Goal: Information Seeking & Learning: Compare options

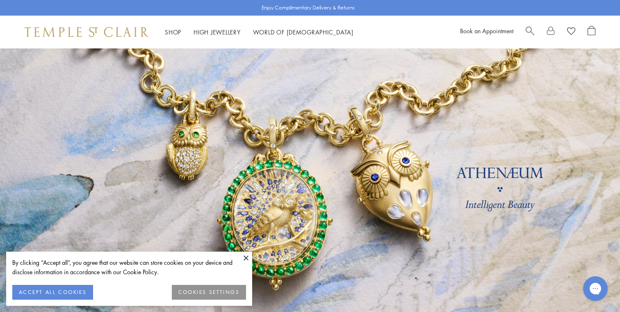
click at [244, 253] on button at bounding box center [246, 257] width 12 height 12
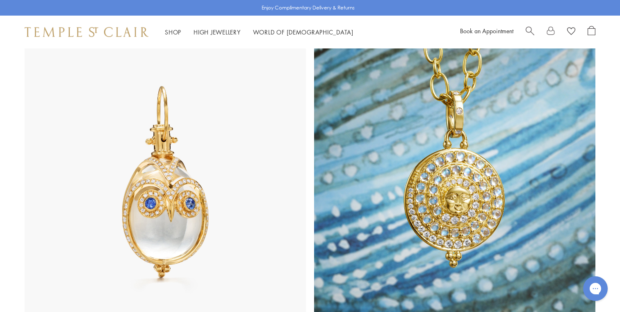
scroll to position [442, 0]
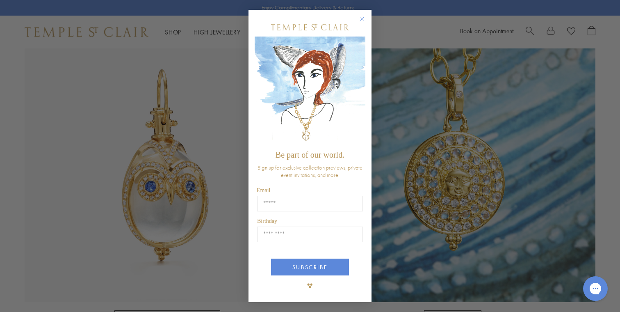
click at [361, 18] on circle "Close dialog" at bounding box center [362, 19] width 10 height 10
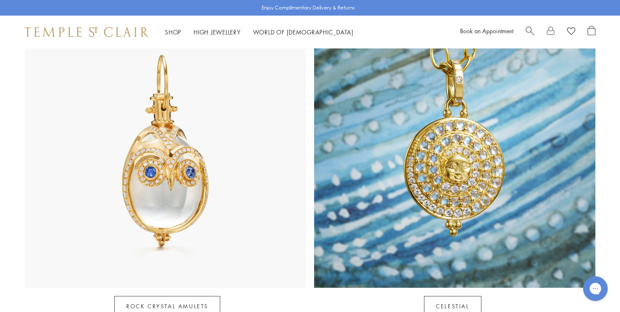
scroll to position [322, 0]
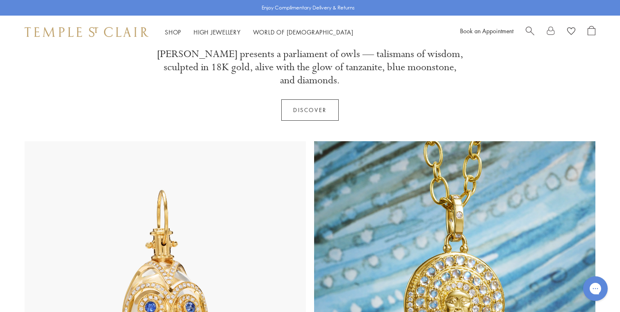
click at [530, 26] on span "Search" at bounding box center [530, 30] width 9 height 9
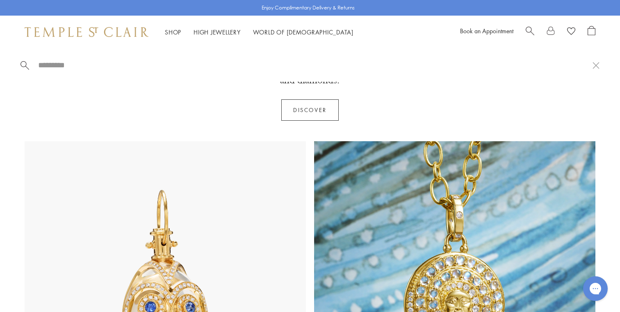
paste input "**********"
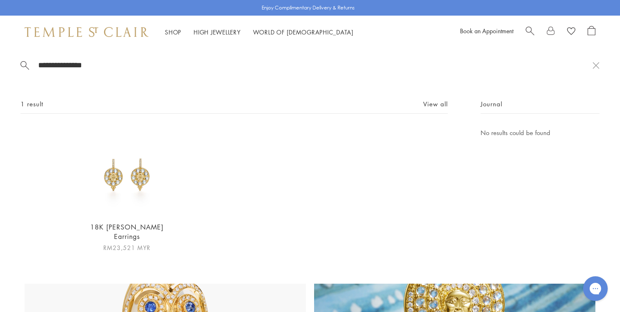
type input "**********"
click at [133, 194] on img at bounding box center [127, 171] width 87 height 87
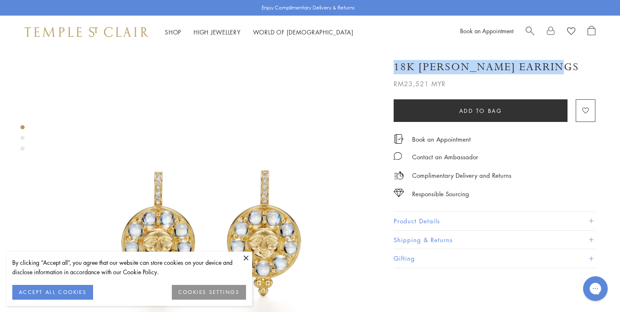
drag, startPoint x: 553, startPoint y: 66, endPoint x: 355, endPoint y: 65, distance: 198.1
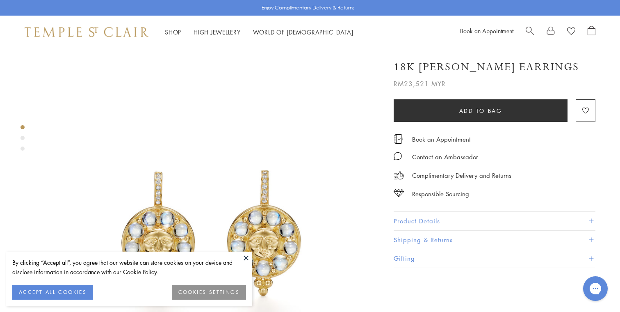
copy div "SEE RECOMMENDED CHAIN PAIRINGS 18K [PERSON_NAME] Earrings"
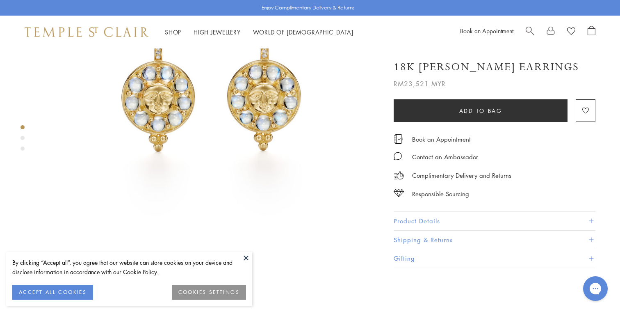
click at [458, 226] on button "Product Details" at bounding box center [495, 221] width 202 height 18
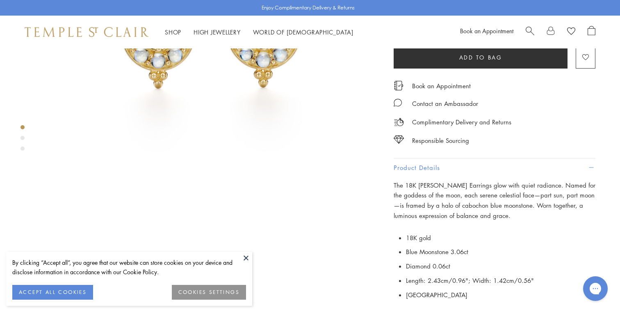
scroll to position [222, 0]
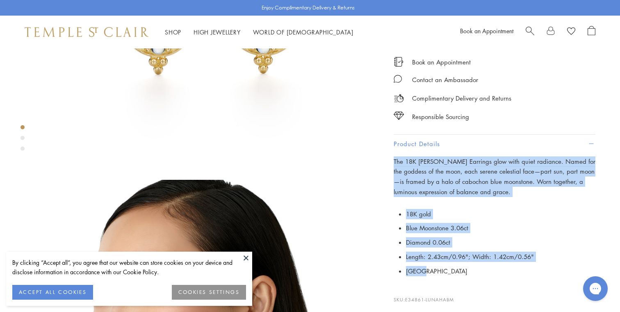
drag, startPoint x: 421, startPoint y: 269, endPoint x: 393, endPoint y: 159, distance: 113.9
click at [393, 159] on div "18K [PERSON_NAME] Earrings RM23,521 MYR The 18K [PERSON_NAME] Earrings glow wit…" at bounding box center [488, 177] width 213 height 404
copy div "The 18K [PERSON_NAME] Earrings glow with quiet radiance. Named for the goddess …"
click at [524, 23] on div "Shop Shop Categories Amulets Pendants & Charms Lockets Chains & Leather Cords E…" at bounding box center [310, 32] width 620 height 33
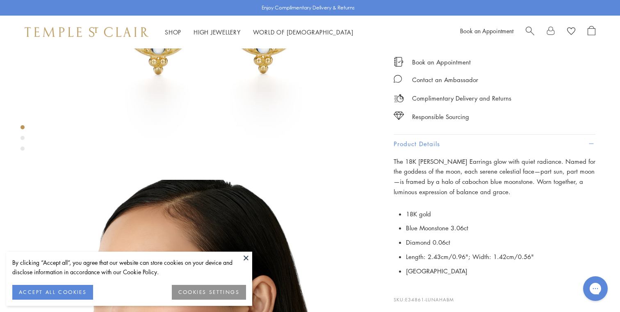
click at [528, 28] on span "Search" at bounding box center [530, 30] width 9 height 9
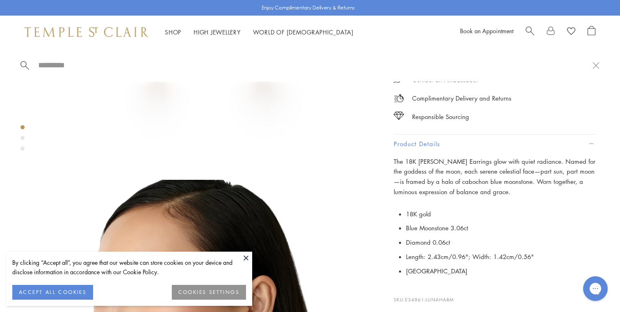
click at [209, 62] on input "search" at bounding box center [314, 64] width 555 height 9
paste input "**********"
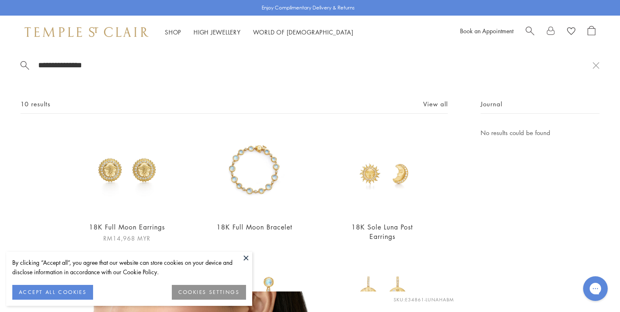
type input "**********"
click at [150, 162] on img at bounding box center [127, 171] width 87 height 87
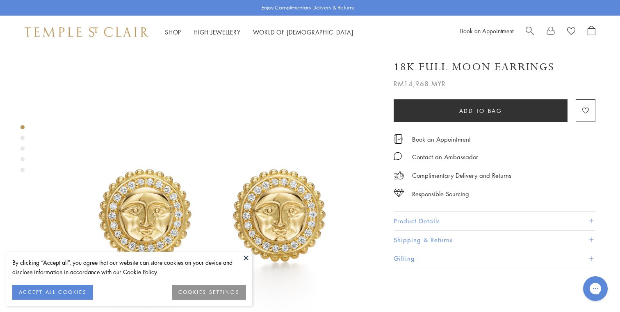
click at [468, 222] on button "Product Details" at bounding box center [495, 221] width 202 height 18
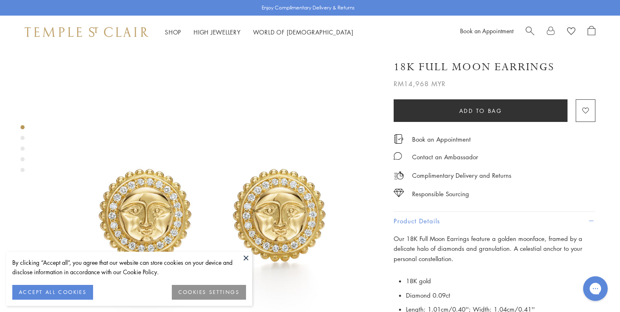
click at [462, 263] on div "Our 18K Full Moon Earrings feature a golden moonface, framed by a delicate halo…" at bounding box center [495, 294] width 202 height 123
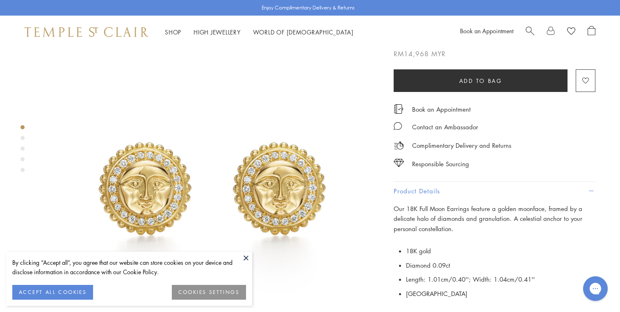
scroll to position [34, 0]
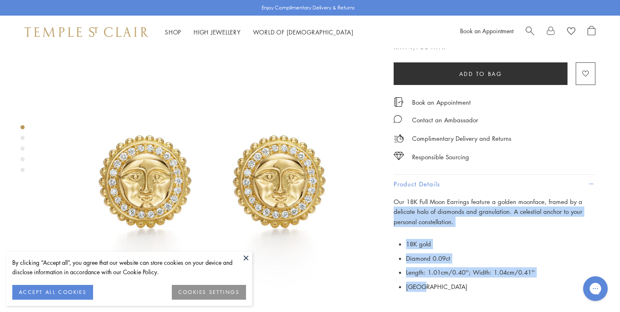
drag, startPoint x: 421, startPoint y: 287, endPoint x: 395, endPoint y: 207, distance: 84.3
click at [394, 207] on div "Our 18K Full Moon Earrings feature a golden moonface, framed by a delicate halo…" at bounding box center [495, 257] width 202 height 123
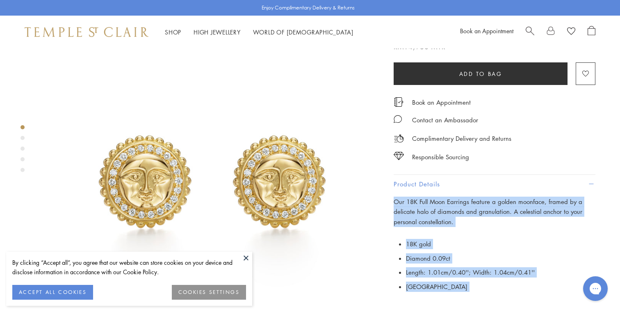
drag, startPoint x: 393, startPoint y: 199, endPoint x: 463, endPoint y: 305, distance: 127.0
click at [463, 305] on div "18K Full Moon Earrings RM14,968 MYR Our 18K Full Moon Earrings feature a golden…" at bounding box center [488, 190] width 213 height 351
copy div "Our 18K Full Moon Earrings feature a golden moonface, framed by a delicate halo…"
click at [534, 27] on span "Search" at bounding box center [530, 30] width 9 height 9
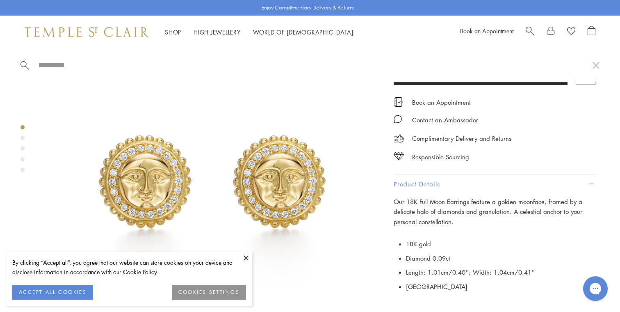
paste input "**********"
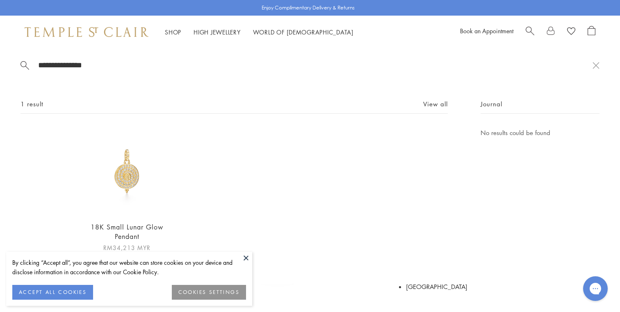
type input "**********"
click at [139, 167] on img at bounding box center [127, 171] width 87 height 87
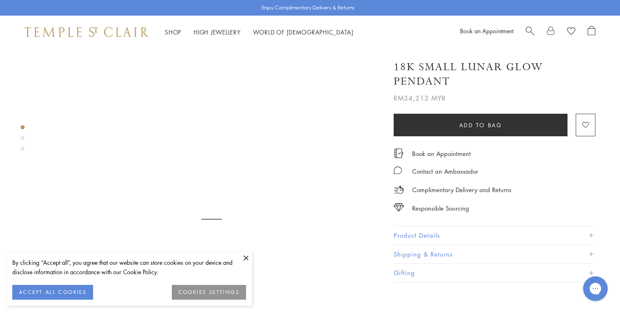
click at [74, 290] on button "ACCEPT ALL COOKIES" at bounding box center [52, 292] width 81 height 15
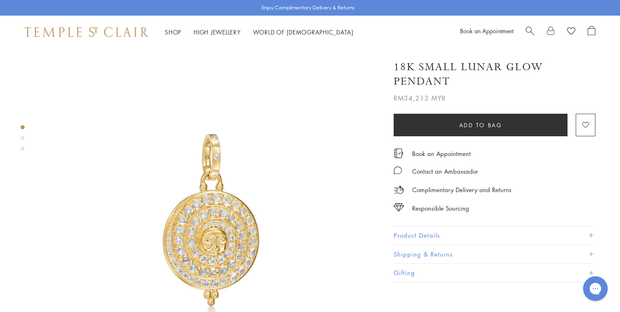
click at [463, 233] on button "Product Details" at bounding box center [495, 235] width 202 height 18
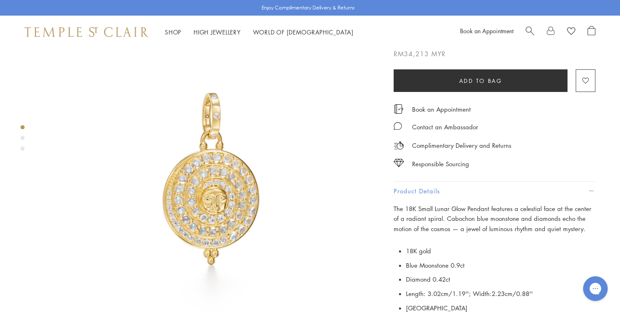
scroll to position [121, 0]
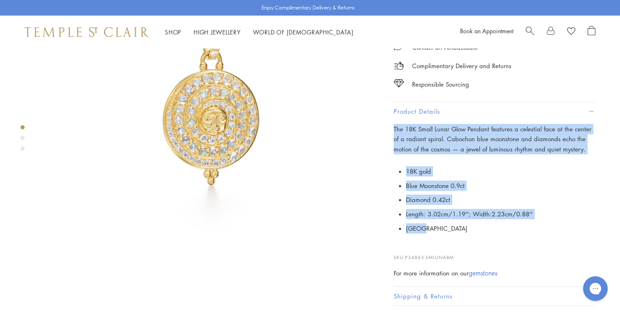
drag, startPoint x: 439, startPoint y: 229, endPoint x: 390, endPoint y: 126, distance: 114.5
click at [390, 125] on div "18K Small Lunar Glow Pendant RM34,213 MYR The 18K Small Lunar Glow Pendant feat…" at bounding box center [488, 126] width 213 height 397
copy div "The 18K Small Lunar Glow Pendant features a celestial face at the center of a r…"
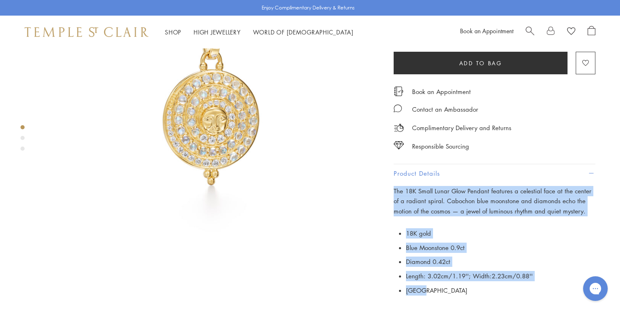
scroll to position [0, 0]
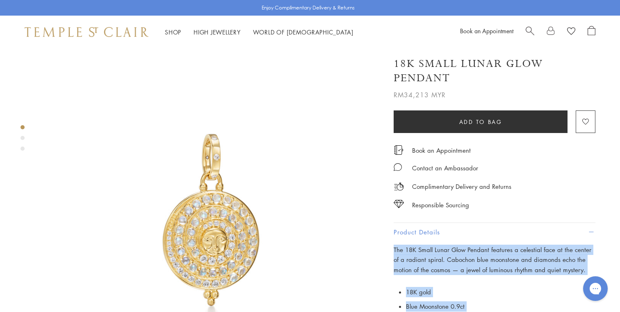
click at [532, 29] on span "Search" at bounding box center [530, 30] width 9 height 9
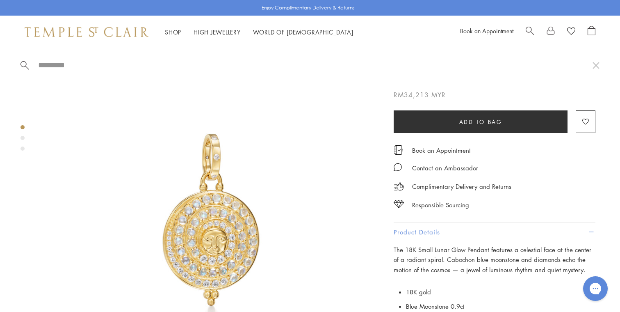
paste input "**********"
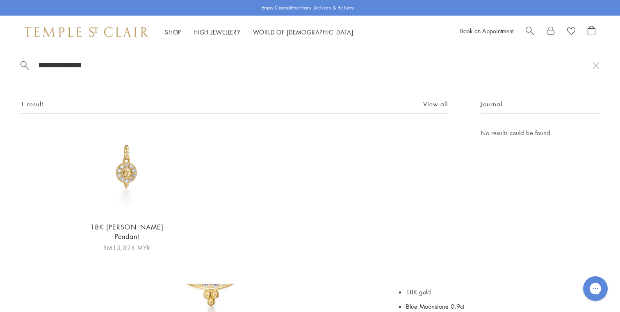
type input "**********"
click at [138, 151] on img at bounding box center [127, 171] width 87 height 87
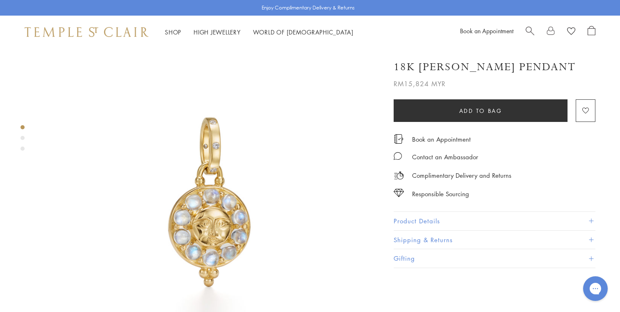
click at [480, 226] on button "Product Details" at bounding box center [495, 221] width 202 height 18
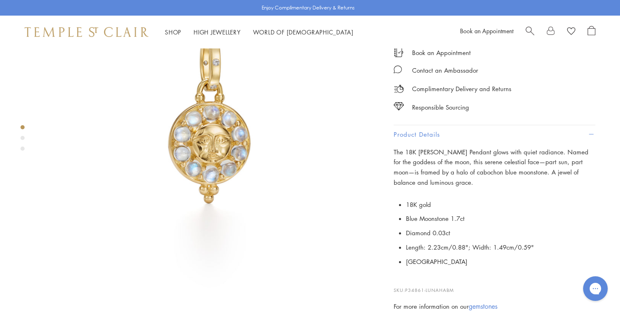
scroll to position [94, 0]
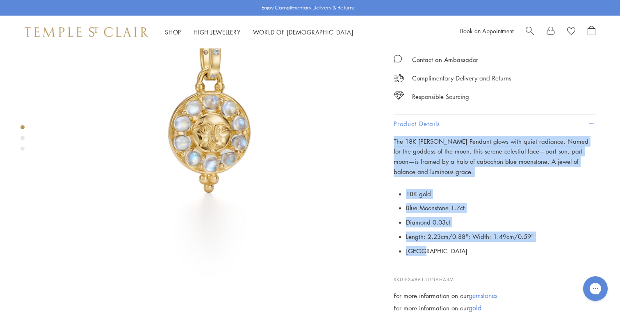
drag, startPoint x: 440, startPoint y: 251, endPoint x: 394, endPoint y: 137, distance: 123.3
click at [394, 137] on div "The 18K [PERSON_NAME] Pendant glows with quiet radiance. Named for the goddess …" at bounding box center [495, 224] width 202 height 177
copy div "The 18K [PERSON_NAME] Pendant glows with quiet radiance. Named for the goddess …"
click at [487, 195] on li "18K gold" at bounding box center [501, 194] width 190 height 14
